Goal: Task Accomplishment & Management: Use online tool/utility

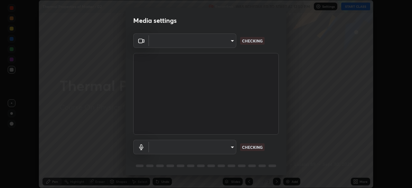
scroll to position [23, 0]
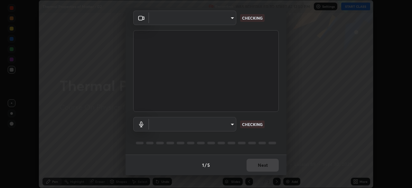
type input "8e51ced37930e971e34d94304a72bdf124377ca82fa83f25b6b4e34e328f1921"
type input "default"
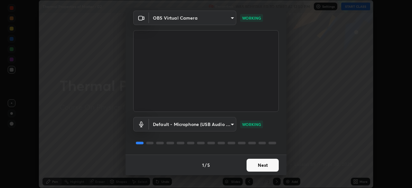
click at [256, 167] on button "Next" at bounding box center [263, 165] width 32 height 13
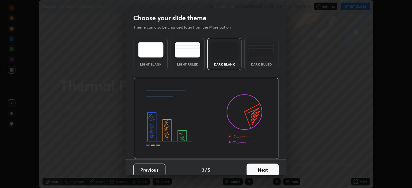
click at [256, 166] on button "Next" at bounding box center [263, 170] width 32 height 13
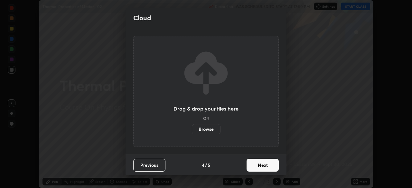
click at [256, 167] on button "Next" at bounding box center [263, 165] width 32 height 13
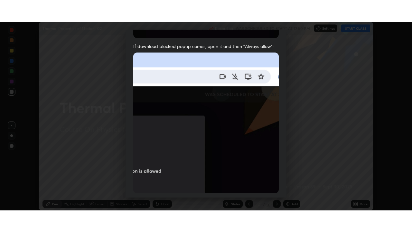
scroll to position [154, 0]
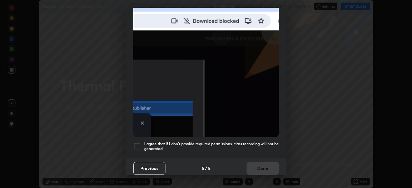
click at [139, 143] on div at bounding box center [137, 147] width 8 height 8
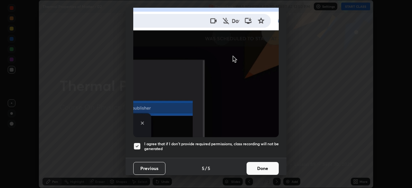
click at [263, 167] on button "Done" at bounding box center [263, 168] width 32 height 13
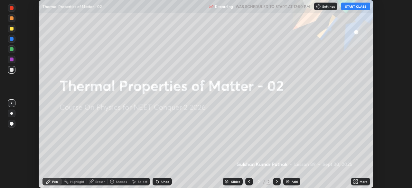
click at [356, 10] on button "START CLASS" at bounding box center [355, 7] width 29 height 8
click at [359, 180] on div "More" at bounding box center [360, 182] width 19 height 8
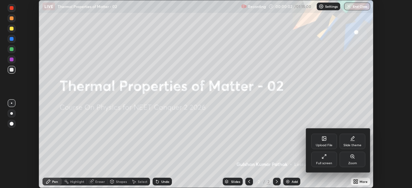
click at [324, 159] on div "Full screen" at bounding box center [324, 159] width 26 height 15
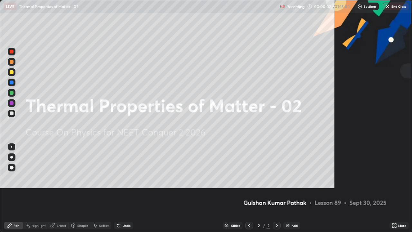
scroll to position [232, 412]
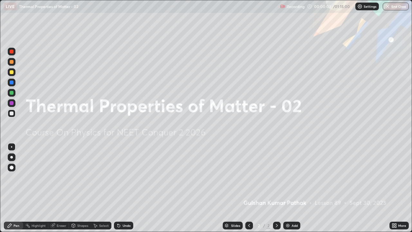
click at [294, 188] on div "Add" at bounding box center [291, 225] width 17 height 8
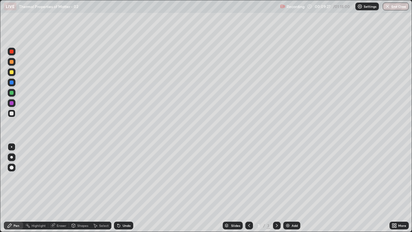
click at [13, 167] on div at bounding box center [12, 167] width 4 height 4
click at [12, 93] on div at bounding box center [12, 93] width 4 height 4
click at [12, 71] on div at bounding box center [12, 72] width 4 height 4
click at [11, 81] on div at bounding box center [12, 82] width 4 height 4
click at [12, 73] on div at bounding box center [12, 72] width 4 height 4
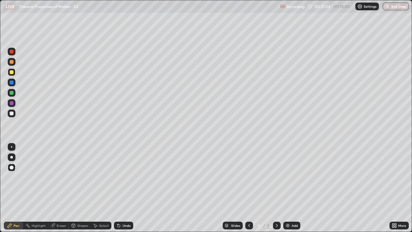
click at [122, 188] on div "Undo" at bounding box center [123, 225] width 19 height 8
click at [12, 92] on div at bounding box center [12, 93] width 4 height 4
click at [12, 103] on div at bounding box center [12, 103] width 4 height 4
click at [287, 188] on img at bounding box center [287, 225] width 5 height 5
click at [15, 114] on div at bounding box center [12, 113] width 8 height 8
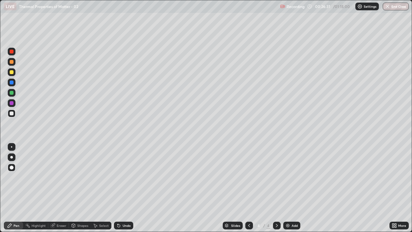
click at [13, 94] on div at bounding box center [12, 93] width 4 height 4
click at [288, 188] on img at bounding box center [287, 225] width 5 height 5
click at [14, 113] on div at bounding box center [12, 113] width 8 height 8
click at [14, 72] on div at bounding box center [12, 72] width 8 height 8
click at [288, 188] on img at bounding box center [287, 225] width 5 height 5
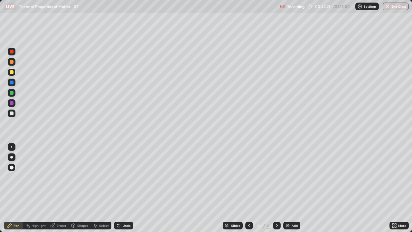
click at [12, 80] on div at bounding box center [12, 82] width 4 height 4
click at [14, 115] on div at bounding box center [12, 113] width 8 height 8
click at [12, 92] on div at bounding box center [12, 93] width 4 height 4
click at [125, 188] on div "Undo" at bounding box center [127, 225] width 8 height 3
click at [124, 188] on div "Undo" at bounding box center [127, 225] width 8 height 3
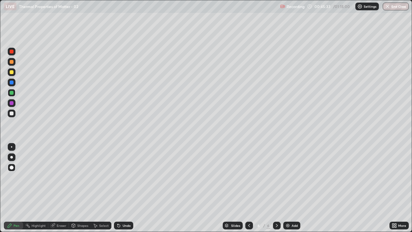
click at [123, 188] on div "Undo" at bounding box center [123, 225] width 19 height 8
click at [121, 188] on div "Undo" at bounding box center [123, 225] width 19 height 8
click at [120, 188] on div "Undo" at bounding box center [123, 225] width 19 height 8
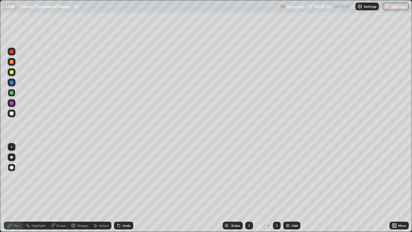
click at [119, 188] on div "Undo" at bounding box center [123, 225] width 19 height 8
click at [12, 113] on div at bounding box center [12, 113] width 4 height 4
click at [11, 94] on div at bounding box center [12, 93] width 4 height 4
click at [125, 188] on div "Undo" at bounding box center [127, 225] width 8 height 3
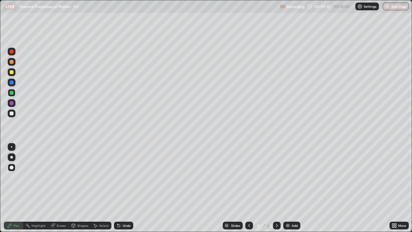
click at [125, 188] on div "Undo" at bounding box center [127, 225] width 8 height 3
click at [292, 188] on div "Add" at bounding box center [295, 225] width 6 height 3
click at [12, 83] on div at bounding box center [12, 82] width 4 height 4
click at [12, 73] on div at bounding box center [12, 72] width 4 height 4
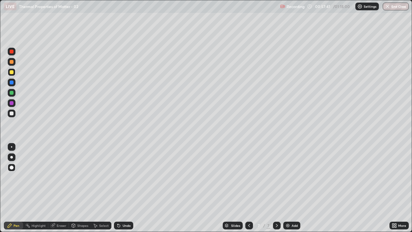
click at [289, 188] on img at bounding box center [287, 225] width 5 height 5
click at [124, 188] on div "Undo" at bounding box center [127, 225] width 8 height 3
click at [12, 93] on div at bounding box center [12, 93] width 4 height 4
click at [13, 86] on div at bounding box center [12, 83] width 8 height 8
click at [12, 114] on div at bounding box center [12, 113] width 4 height 4
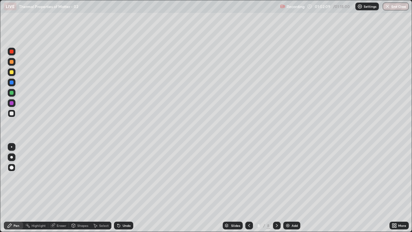
click at [12, 147] on div at bounding box center [11, 146] width 1 height 1
click at [11, 100] on div at bounding box center [12, 103] width 8 height 8
click at [12, 168] on div at bounding box center [12, 167] width 4 height 4
click at [10, 92] on div at bounding box center [12, 93] width 4 height 4
click at [124, 188] on div "Undo" at bounding box center [127, 225] width 8 height 3
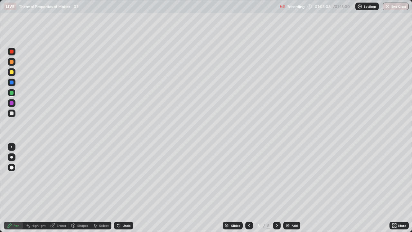
click at [124, 188] on div "Undo" at bounding box center [123, 225] width 19 height 8
click at [288, 188] on img at bounding box center [287, 225] width 5 height 5
click at [10, 112] on div at bounding box center [12, 113] width 4 height 4
click at [290, 188] on div "Add" at bounding box center [291, 225] width 17 height 8
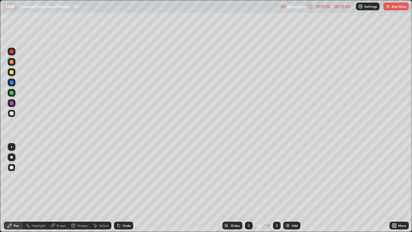
click at [310, 7] on icon at bounding box center [310, 6] width 5 height 5
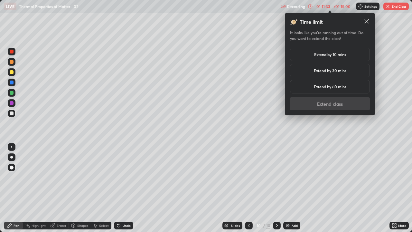
click at [332, 57] on h5 "Extend by 10 mins" at bounding box center [330, 54] width 32 height 6
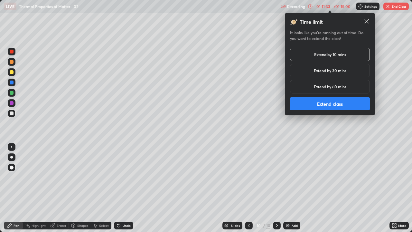
click at [329, 106] on button "Extend class" at bounding box center [330, 103] width 80 height 13
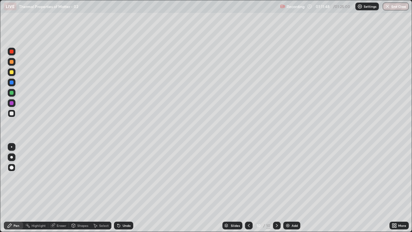
click at [125, 188] on div "Undo" at bounding box center [127, 225] width 8 height 3
click at [122, 188] on div "Undo" at bounding box center [123, 225] width 19 height 8
click at [123, 188] on div "Undo" at bounding box center [127, 225] width 8 height 3
click at [121, 188] on div "Undo" at bounding box center [123, 225] width 19 height 8
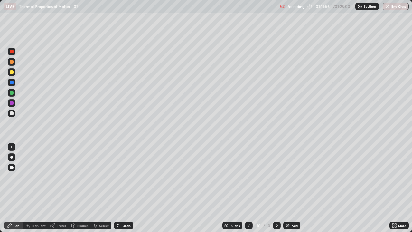
click at [121, 188] on div "Undo" at bounding box center [123, 225] width 19 height 8
click at [120, 188] on icon at bounding box center [118, 225] width 5 height 5
click at [117, 188] on icon at bounding box center [117, 224] width 1 height 1
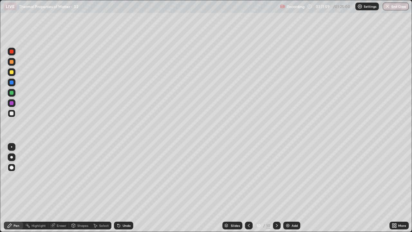
click at [12, 92] on div at bounding box center [12, 93] width 4 height 4
click at [13, 114] on div at bounding box center [12, 113] width 4 height 4
click at [13, 71] on div at bounding box center [12, 72] width 4 height 4
click at [11, 104] on div at bounding box center [12, 103] width 4 height 4
click at [12, 147] on div at bounding box center [11, 146] width 1 height 1
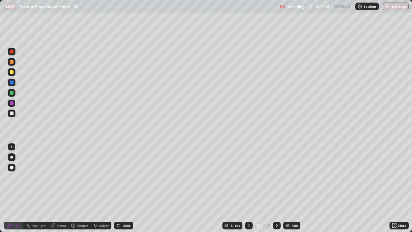
click at [11, 113] on div at bounding box center [12, 113] width 4 height 4
click at [11, 167] on div at bounding box center [12, 167] width 4 height 4
click at [59, 188] on div "Eraser" at bounding box center [62, 225] width 10 height 3
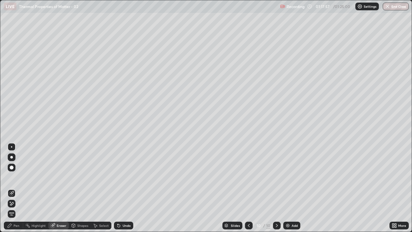
click at [15, 188] on div "Pen" at bounding box center [17, 225] width 6 height 3
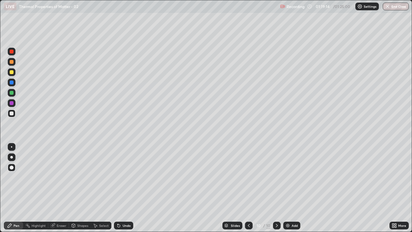
click at [13, 92] on div at bounding box center [12, 93] width 4 height 4
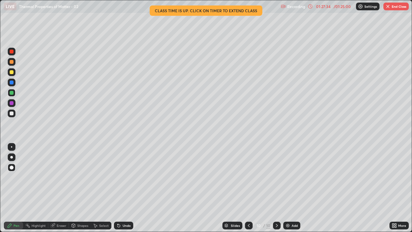
click at [391, 6] on button "End Class" at bounding box center [395, 7] width 25 height 8
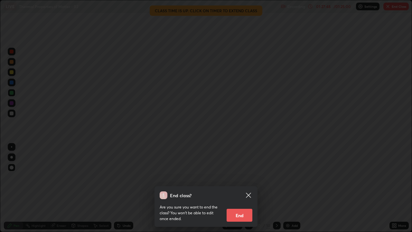
click at [236, 188] on button "End" at bounding box center [240, 215] width 26 height 13
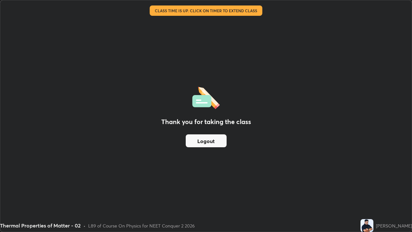
click at [223, 141] on button "Logout" at bounding box center [206, 140] width 41 height 13
click at [216, 144] on button "Logout" at bounding box center [206, 140] width 41 height 13
